Goal: Find specific page/section: Find specific page/section

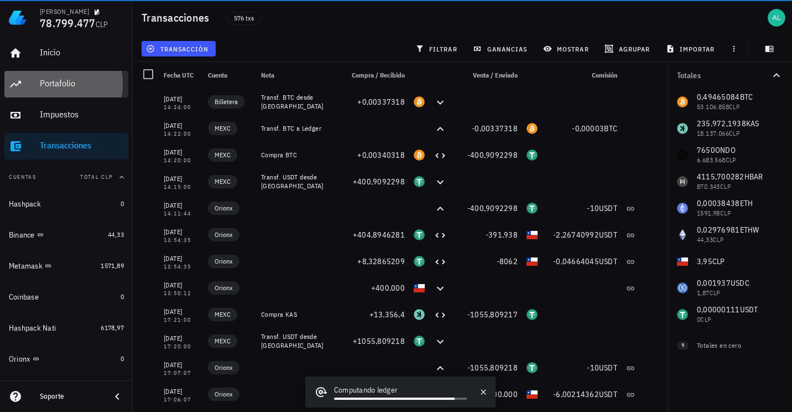
click at [84, 87] on div "Portafolio" at bounding box center [82, 83] width 84 height 11
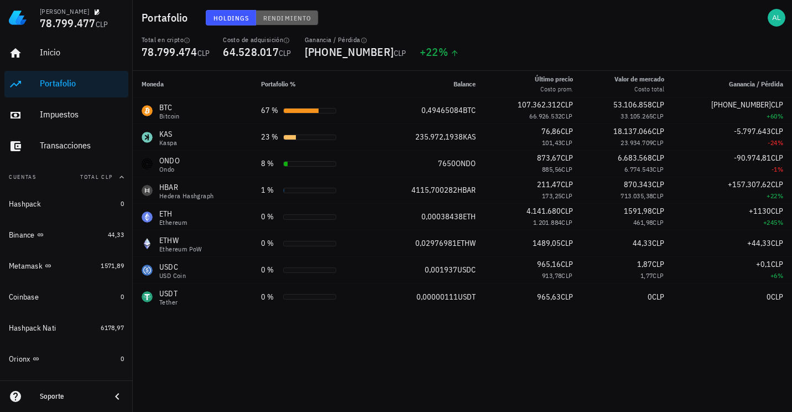
click at [278, 19] on span "Rendimiento" at bounding box center [287, 18] width 49 height 8
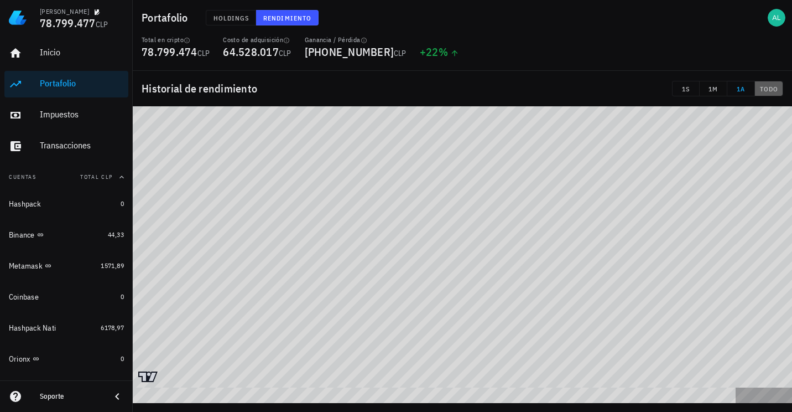
click at [760, 91] on span "TODO" at bounding box center [769, 89] width 19 height 8
